Goal: Check status: Check status

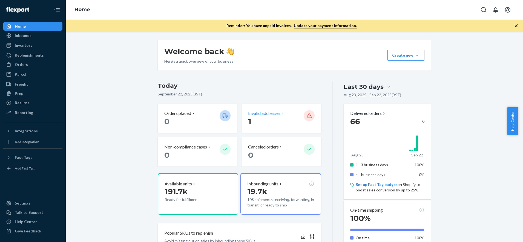
click at [266, 125] on p "1" at bounding box center [273, 122] width 51 height 10
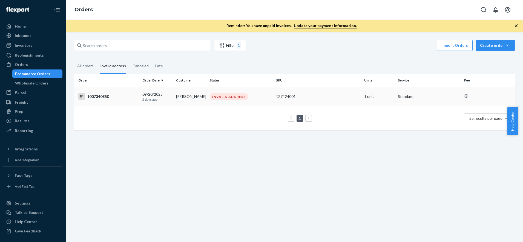
click at [111, 94] on div "1007340850" at bounding box center [108, 96] width 60 height 7
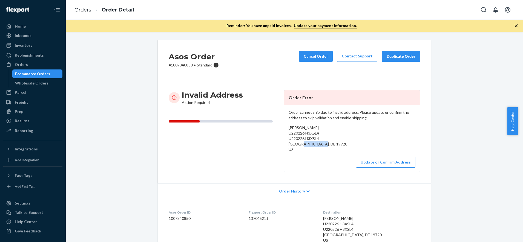
drag, startPoint x: 299, startPoint y: 144, endPoint x: 314, endPoint y: 146, distance: 15.8
click at [314, 146] on div "[PERSON_NAME] U220226 H3XSL4 U220226 H3XSL4 [GEOGRAPHIC_DATA], DE 19720 US" at bounding box center [351, 138] width 127 height 27
click at [321, 144] on span "[PERSON_NAME] U220226 H3XSL4 U220226 H3XSL4 [GEOGRAPHIC_DATA], DE 19720 US" at bounding box center [317, 138] width 59 height 27
click at [387, 160] on button "Update or Confirm Address" at bounding box center [385, 162] width 59 height 11
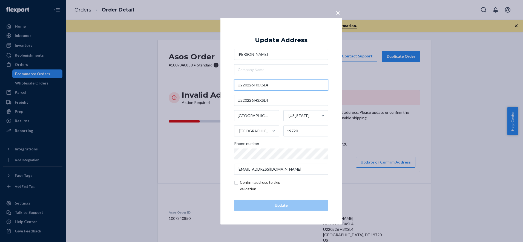
drag, startPoint x: 282, startPoint y: 84, endPoint x: 232, endPoint y: 82, distance: 50.1
click at [232, 82] on div "× Update Address [PERSON_NAME] U220226 H3XSL4 U220226 H3XSL4 [GEOGRAPHIC_DATA][…" at bounding box center [280, 121] width 121 height 207
drag, startPoint x: 265, startPoint y: 114, endPoint x: 222, endPoint y: 111, distance: 43.1
click at [222, 111] on div "× Update Address [PERSON_NAME] U220226 H3XSL4 U220226 H3XSL4 [GEOGRAPHIC_DATA][…" at bounding box center [280, 121] width 121 height 207
drag, startPoint x: 299, startPoint y: 132, endPoint x: 275, endPoint y: 130, distance: 24.4
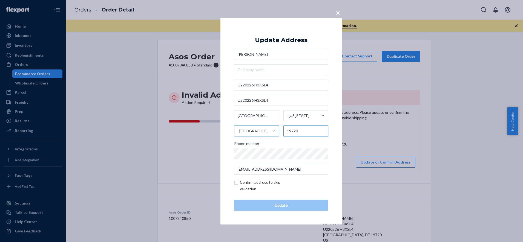
click at [275, 130] on div "[GEOGRAPHIC_DATA][US_STATE] [GEOGRAPHIC_DATA] 19720" at bounding box center [281, 123] width 94 height 26
click at [338, 13] on span "×" at bounding box center [338, 12] width 4 height 9
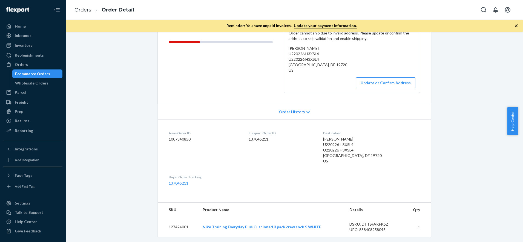
scroll to position [81, 0]
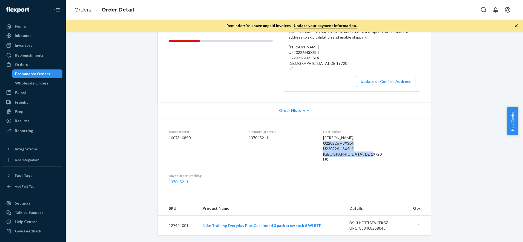
drag, startPoint x: 348, startPoint y: 162, endPoint x: 330, endPoint y: 144, distance: 24.6
click at [330, 144] on dl "Asos Order ID 1007340850 Flexport Order ID 137045211 Destination [PERSON_NAME] …" at bounding box center [294, 156] width 273 height 77
copy span "U220226 H3XSL4 U220226 H3XSL4 [GEOGRAPHIC_DATA], DE 19720 US"
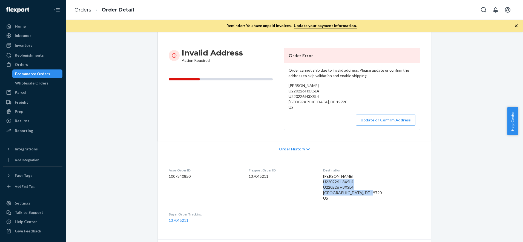
scroll to position [0, 0]
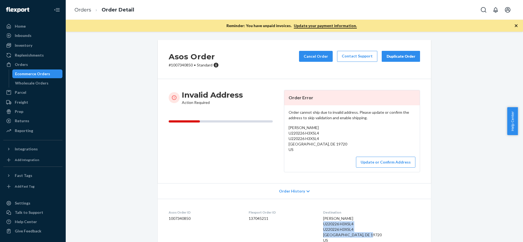
click at [516, 27] on icon "button" at bounding box center [515, 25] width 5 height 5
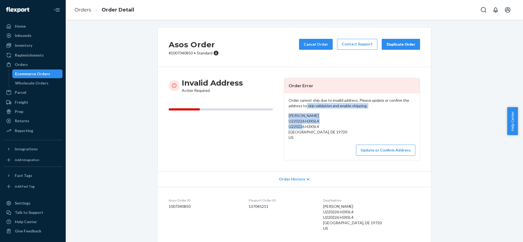
drag, startPoint x: 303, startPoint y: 103, endPoint x: 301, endPoint y: 125, distance: 21.7
click at [301, 125] on div "Order cannot ship due to invalid address. Please update or confirm the address …" at bounding box center [351, 126] width 135 height 67
click at [309, 125] on span "[PERSON_NAME] U220226 H3XSL4 U220226 H3XSL4 [GEOGRAPHIC_DATA], DE 19720 US" at bounding box center [317, 126] width 59 height 27
copy span "H3XSL4"
